Goal: Task Accomplishment & Management: Manage account settings

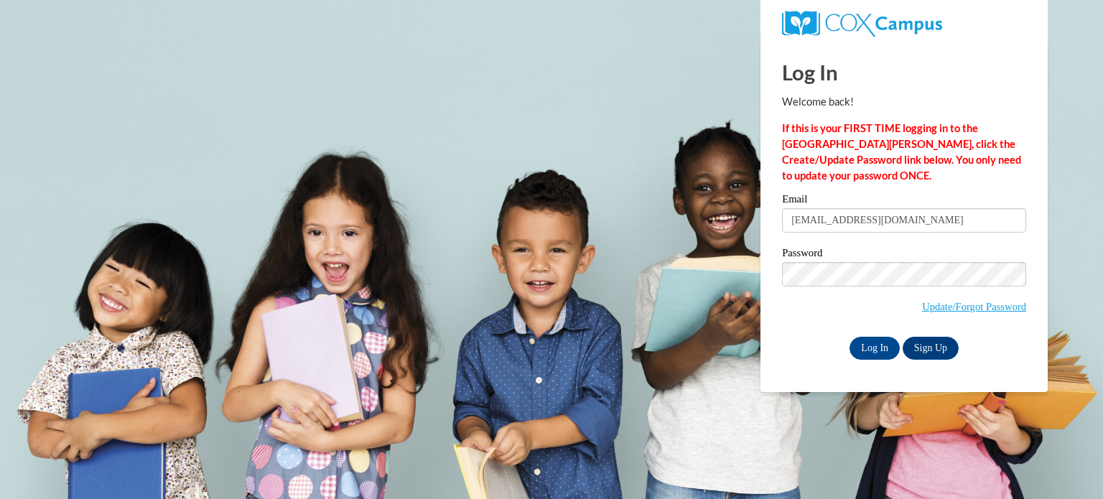
type input "[EMAIL_ADDRESS][DOMAIN_NAME]"
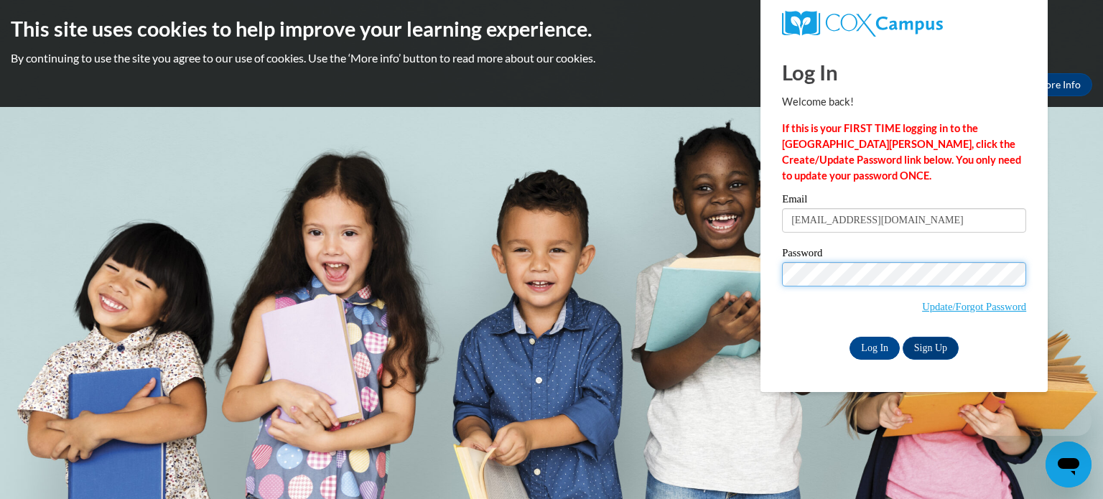
click at [849, 337] on input "Log In" at bounding box center [874, 348] width 50 height 23
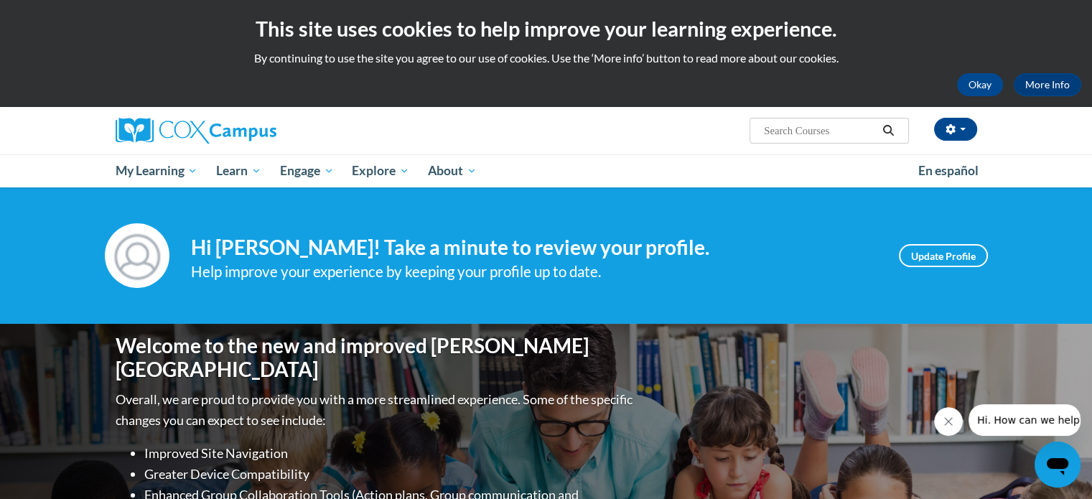
click at [821, 165] on ul "My Learning My Learning My Course Progress Certificates My Action Plans Group D…" at bounding box center [507, 170] width 803 height 33
